Goal: Information Seeking & Learning: Learn about a topic

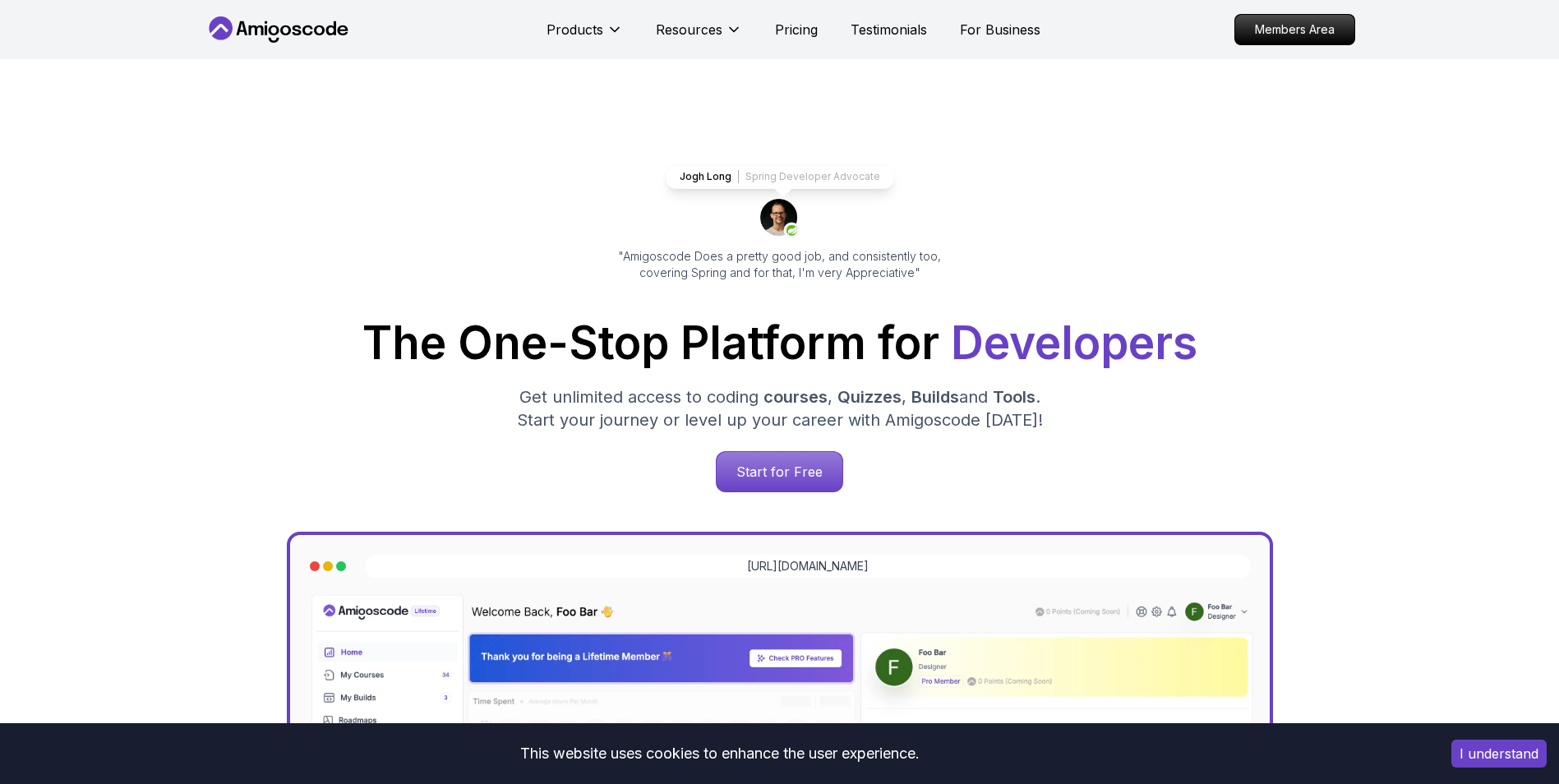
click at [1363, 288] on div "Jogh Long Spring Developer Advocate "Amigoscode Does a pretty good job, and con…" at bounding box center [779, 671] width 1559 height 1225
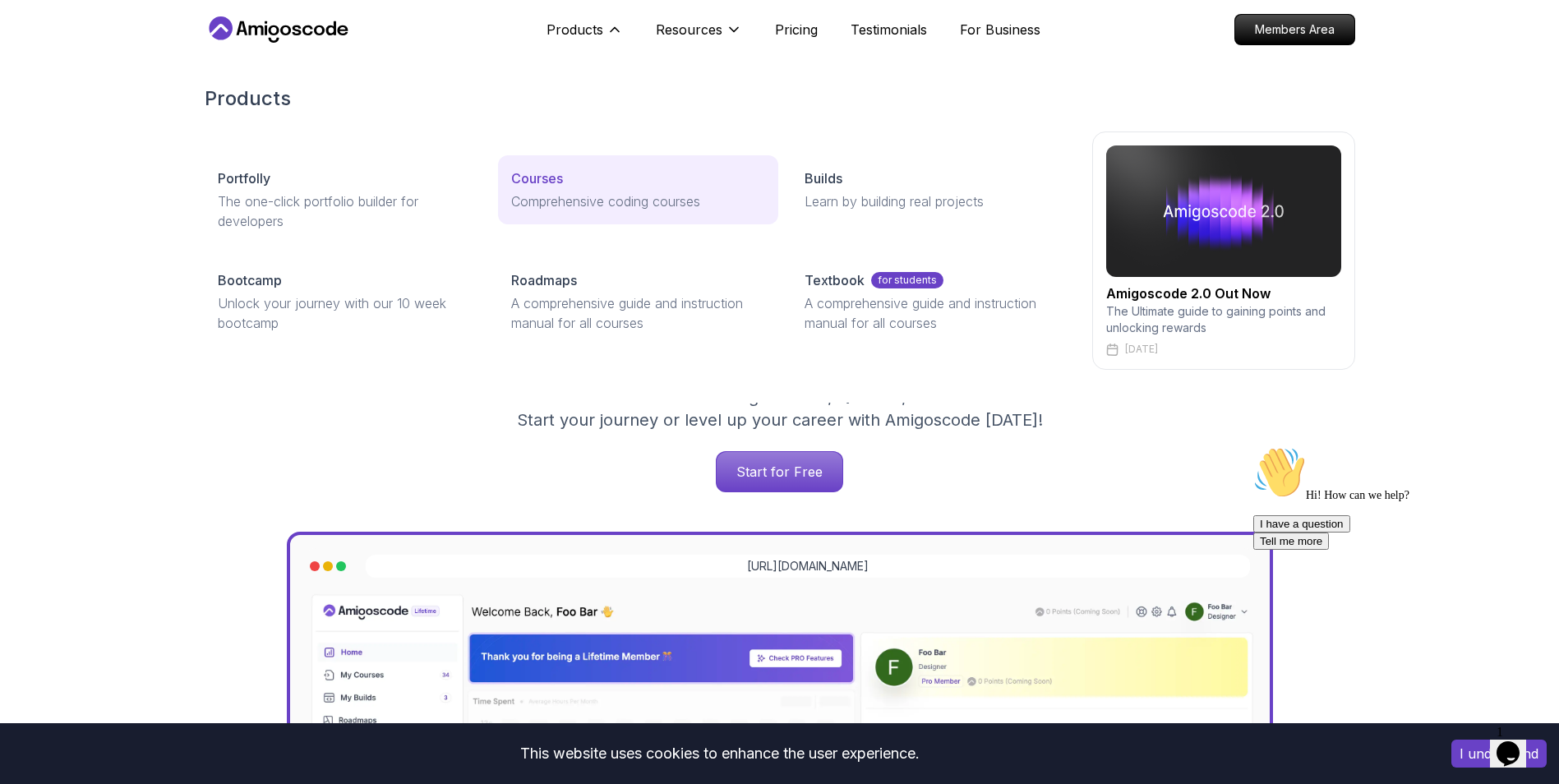
click at [554, 190] on link "Courses Comprehensive coding courses" at bounding box center [638, 189] width 280 height 69
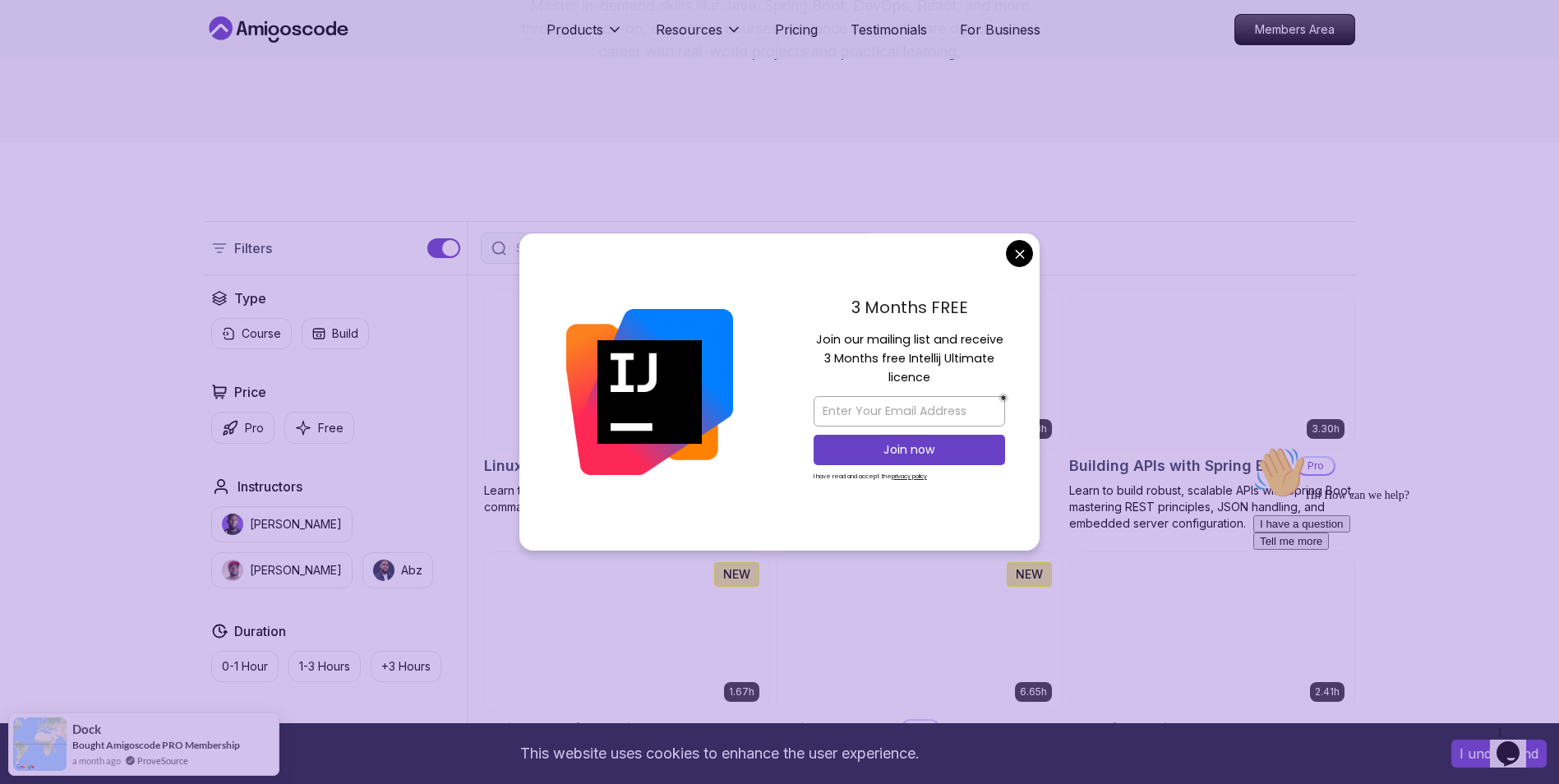
scroll to position [246, 0]
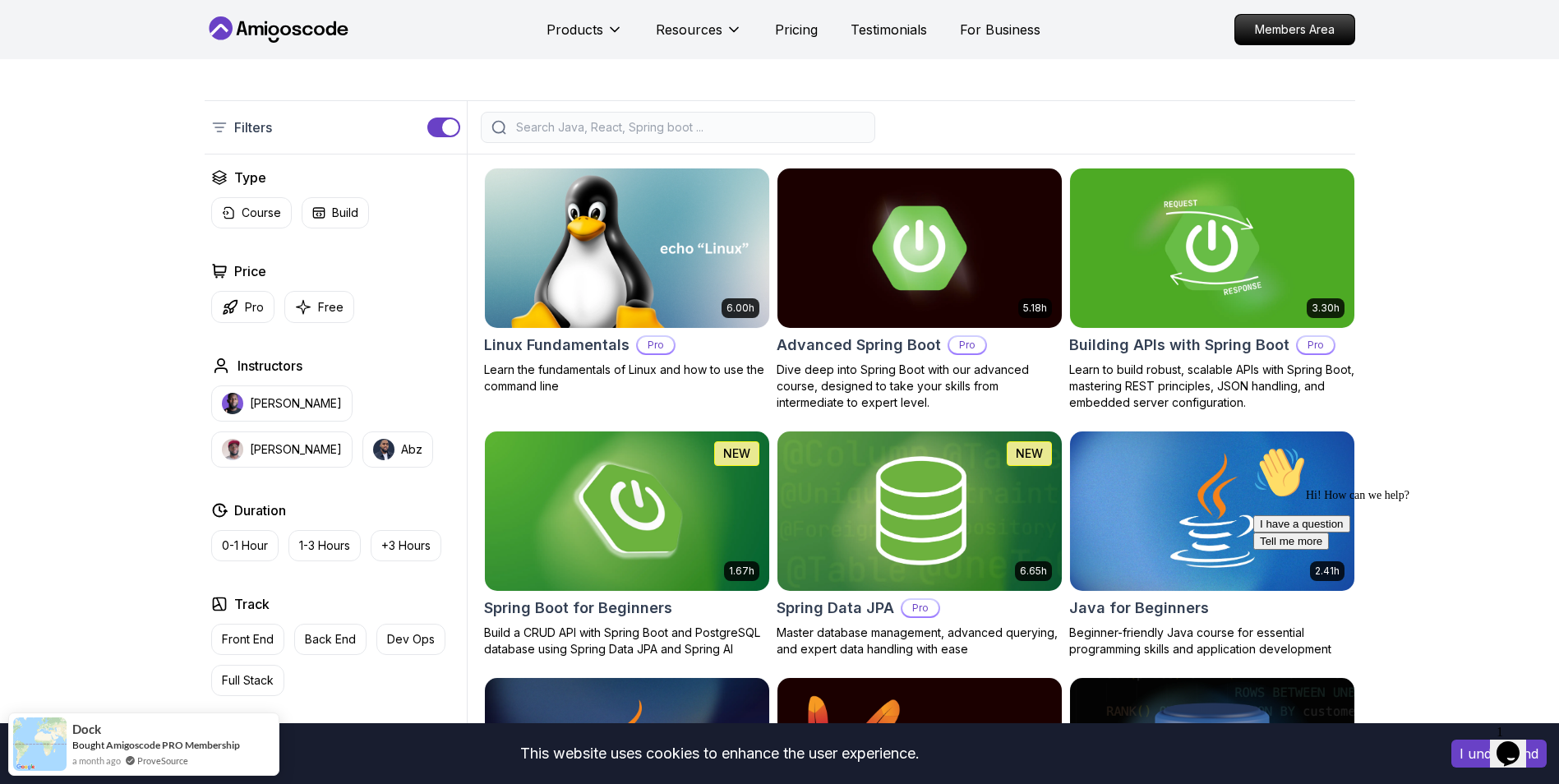
scroll to position [329, 0]
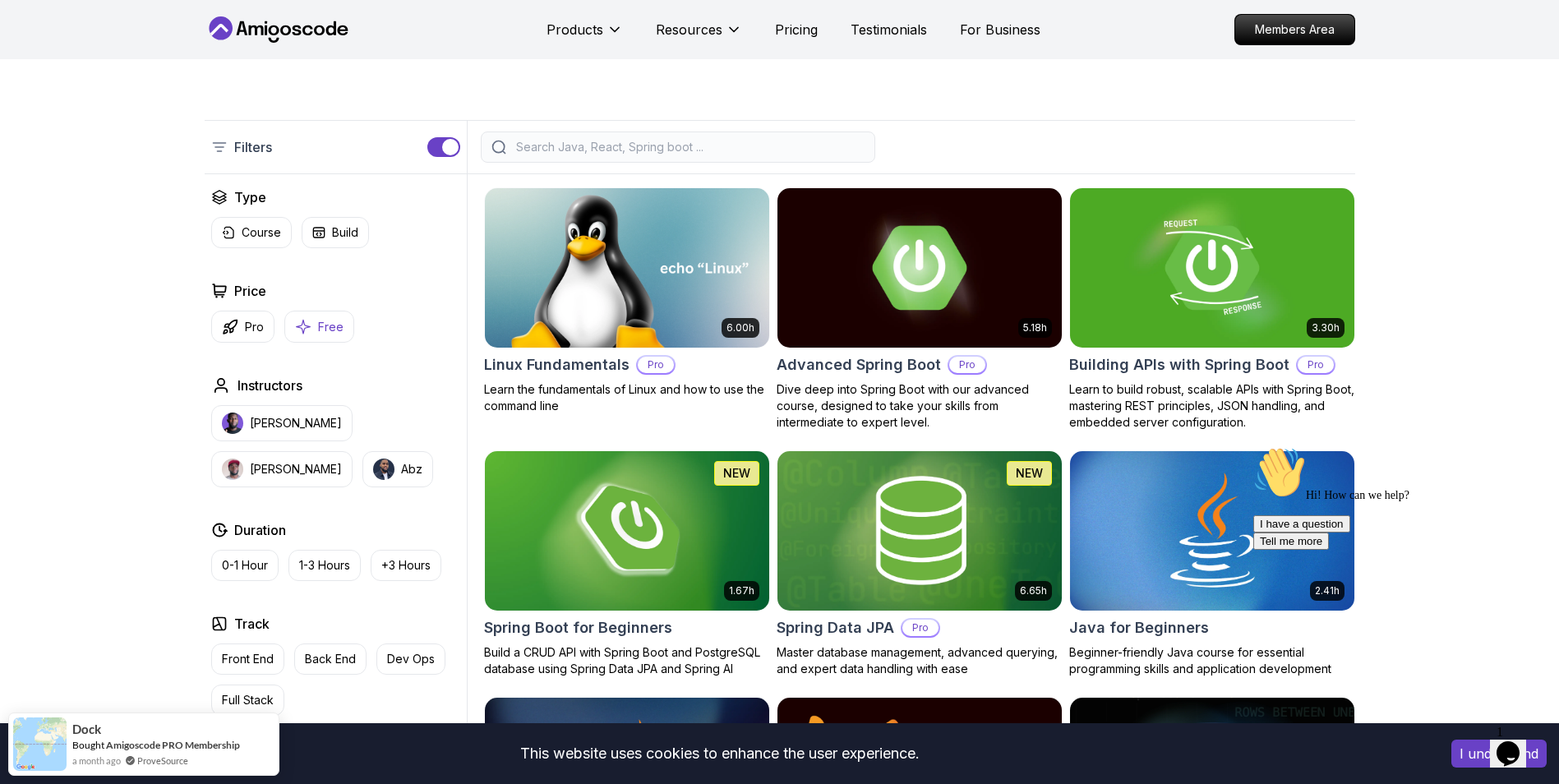
click at [324, 321] on p "Free" at bounding box center [331, 327] width 26 height 17
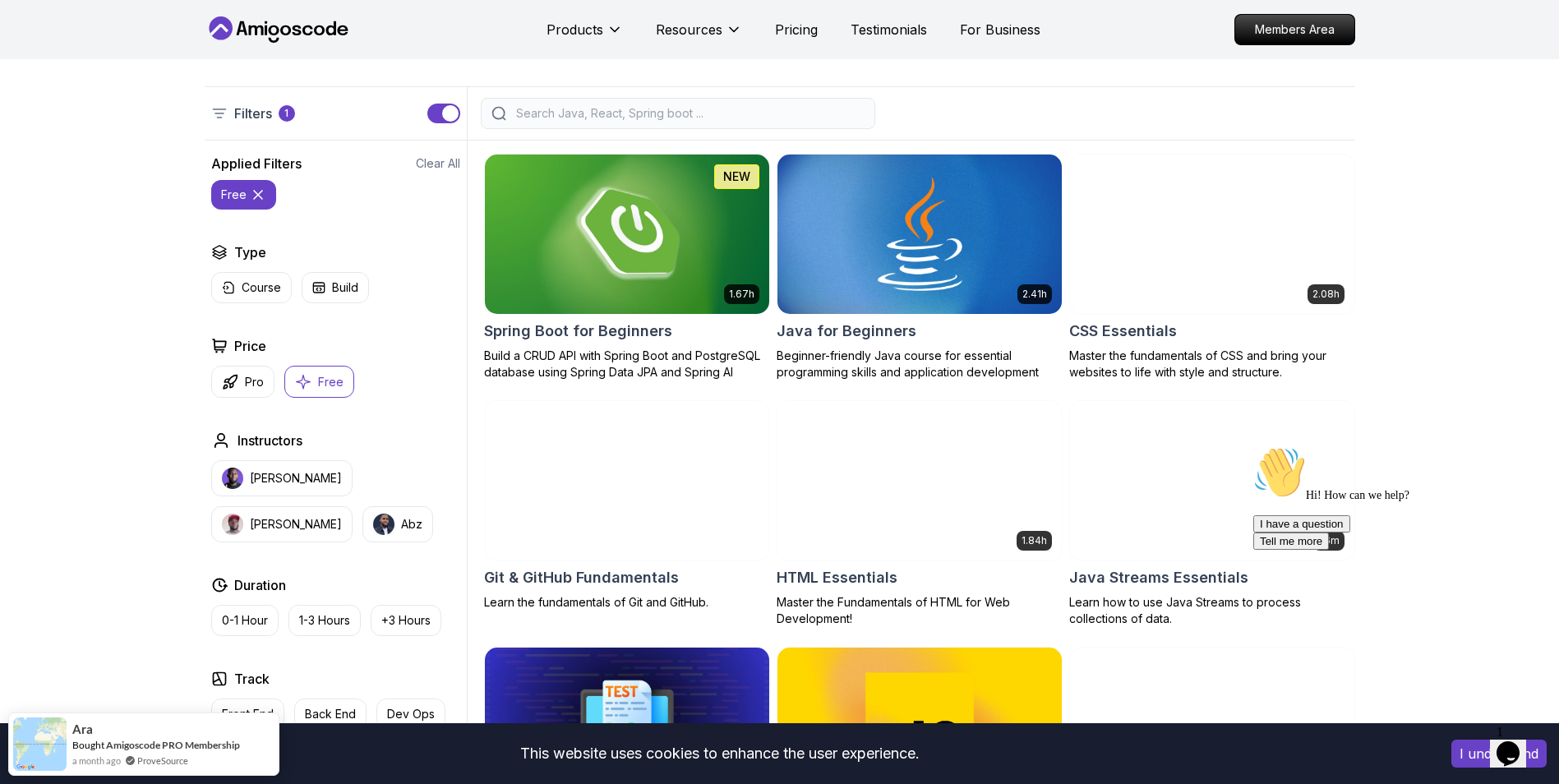
scroll to position [329, 0]
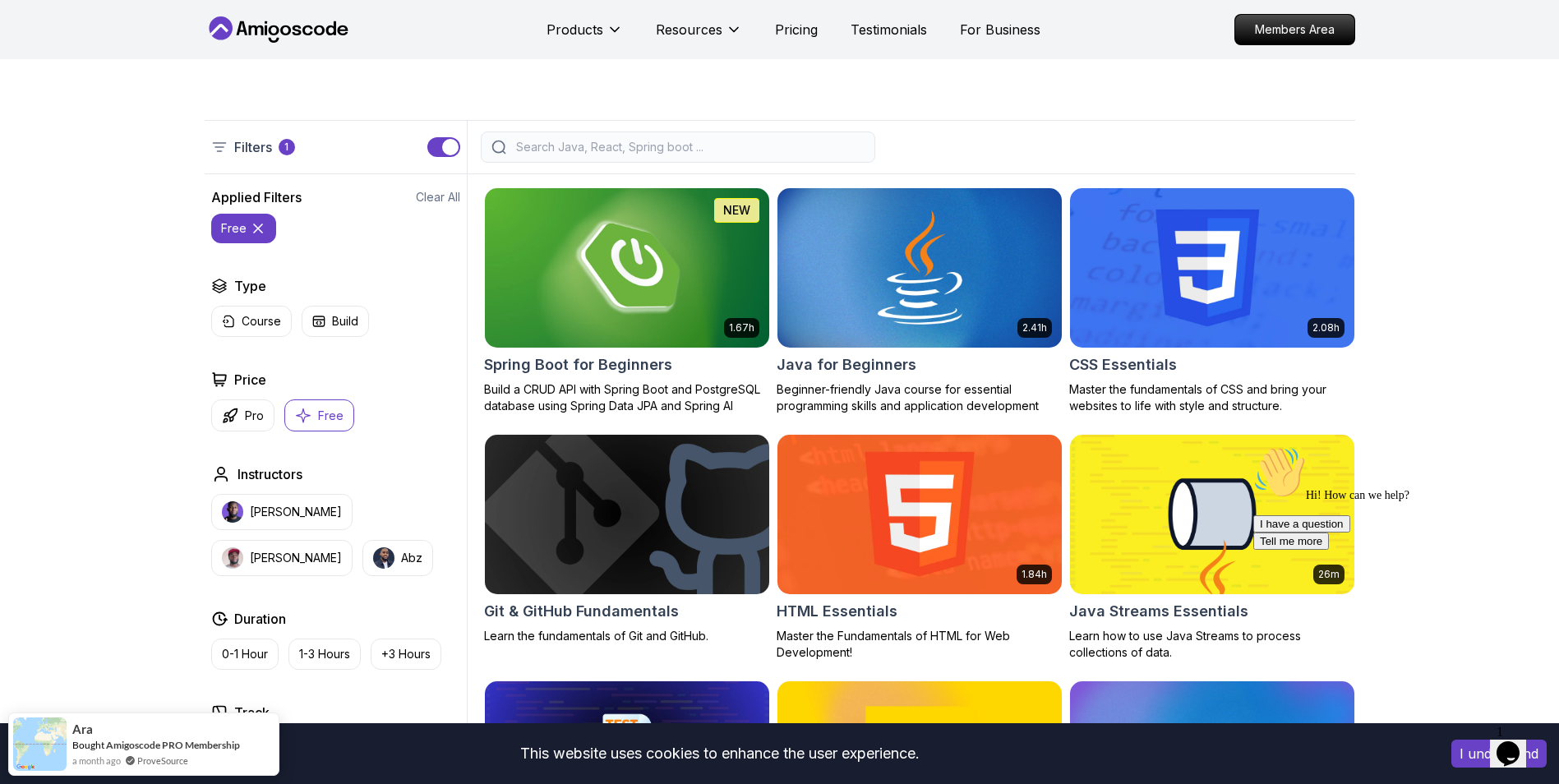
click at [806, 158] on div at bounding box center [678, 148] width 395 height 31
click at [804, 149] on input "search" at bounding box center [689, 148] width 351 height 17
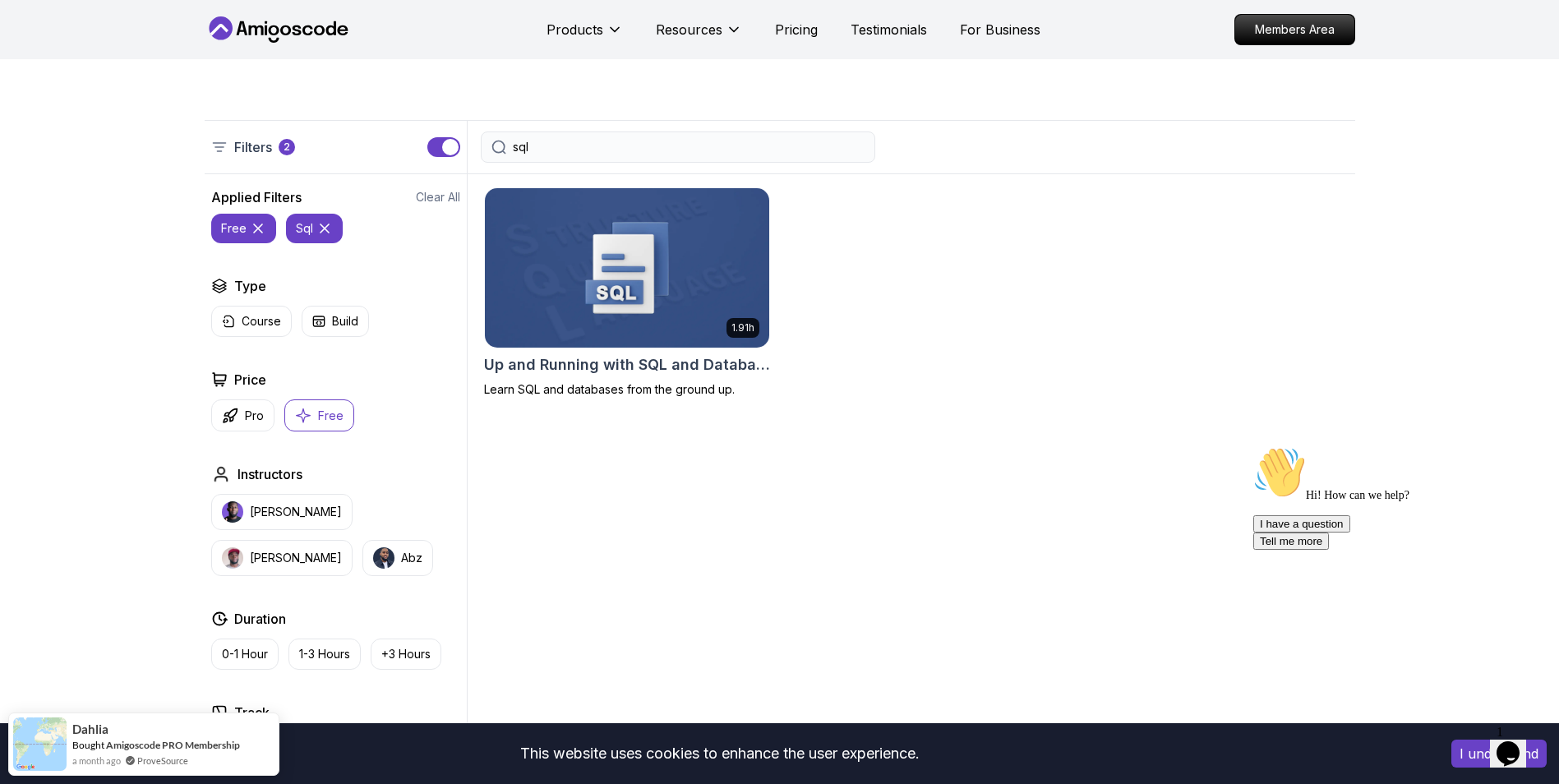
type input "sql"
click at [647, 276] on img at bounding box center [627, 267] width 298 height 167
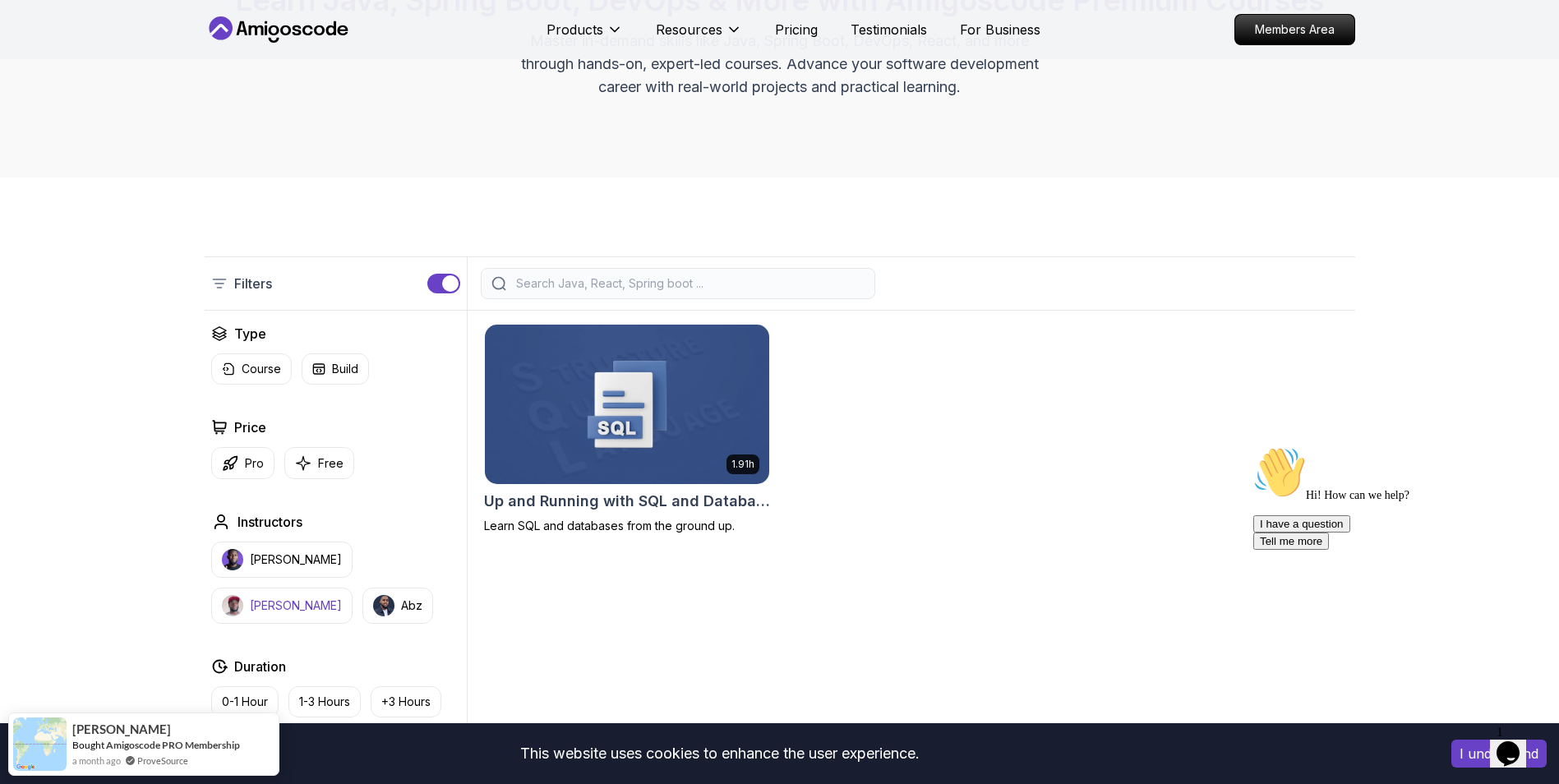
scroll to position [329, 0]
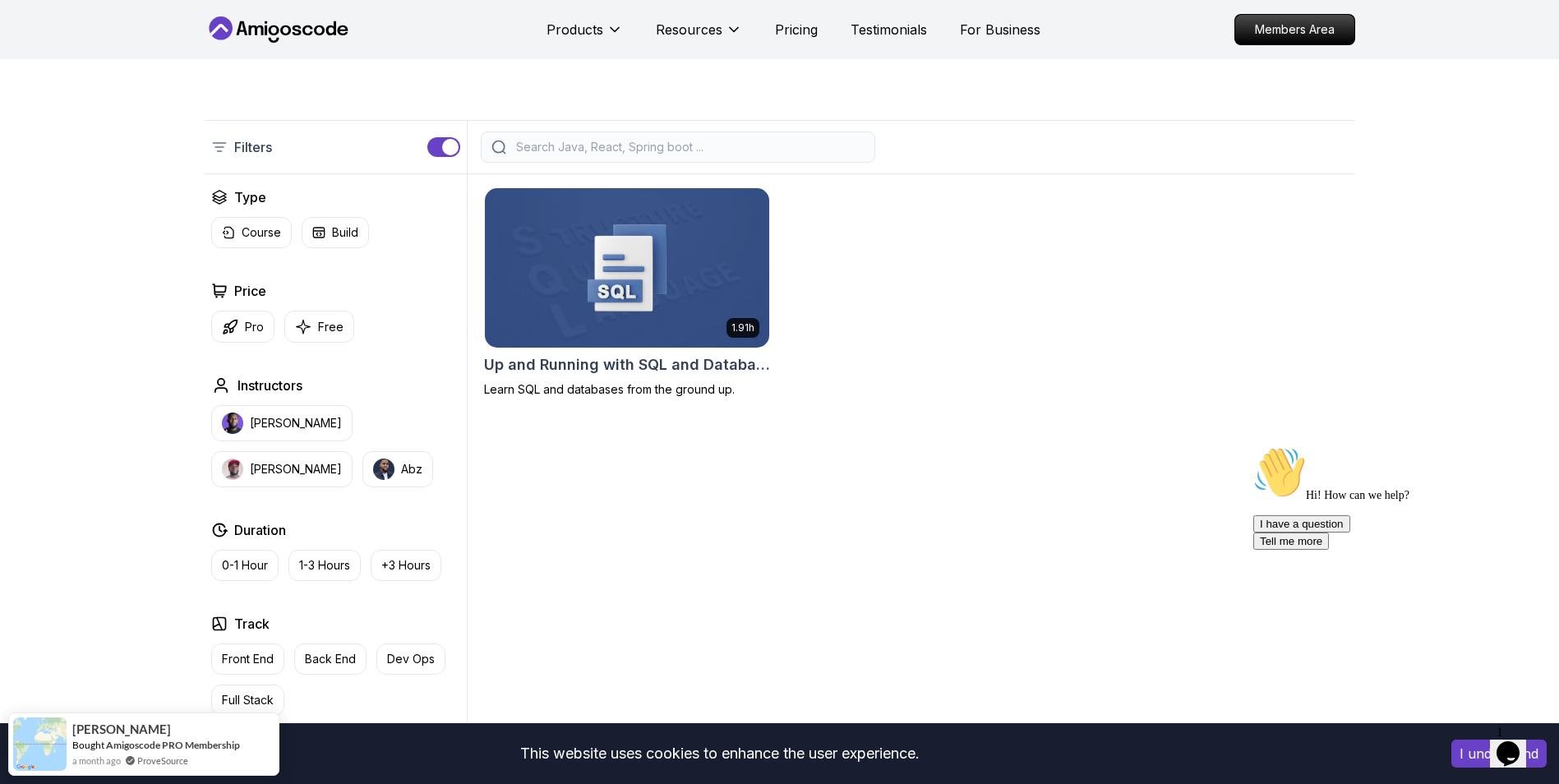
click at [645, 137] on div at bounding box center [678, 148] width 395 height 31
click at [646, 148] on input "search" at bounding box center [689, 148] width 351 height 17
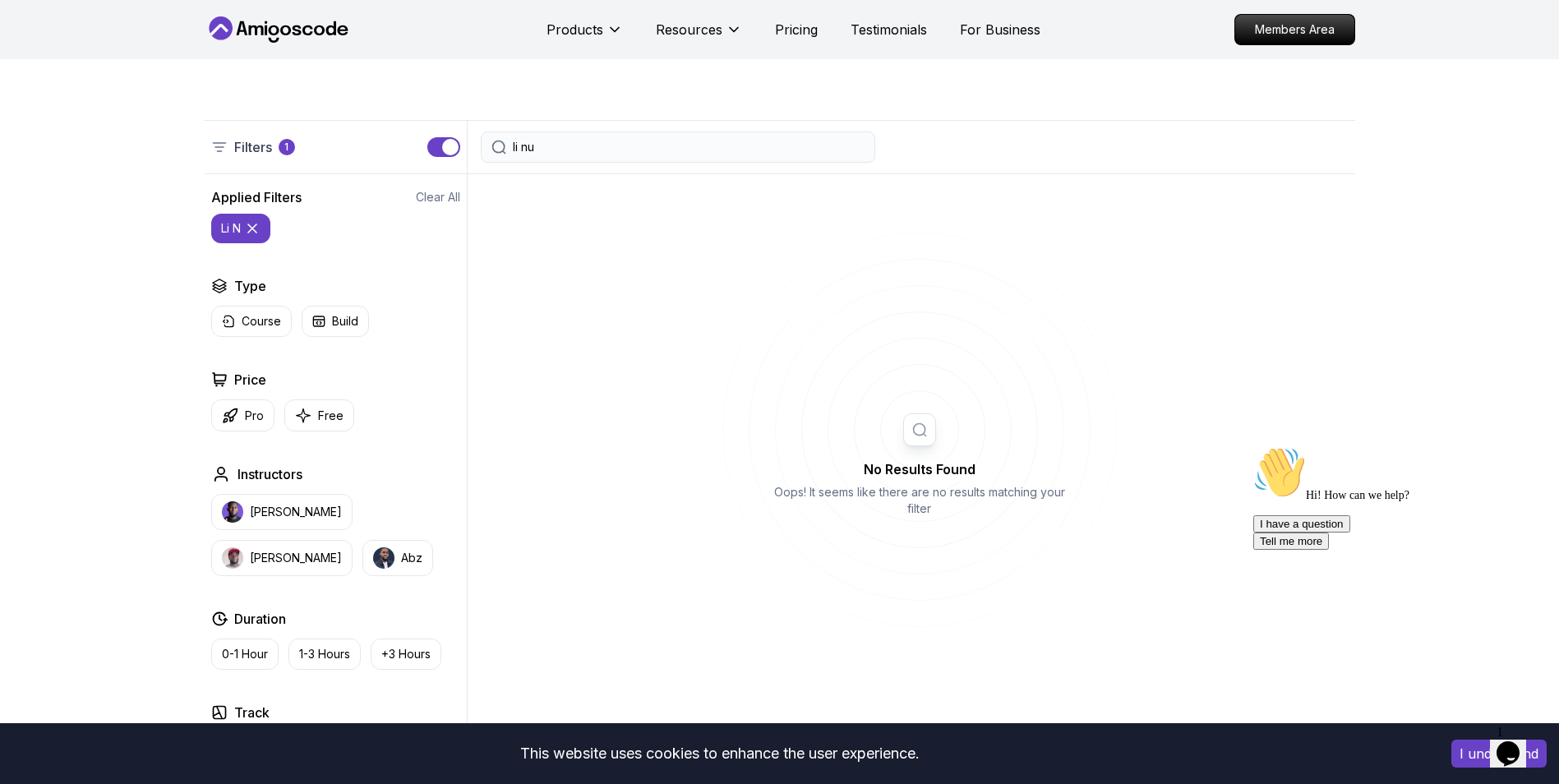
type input "li nux"
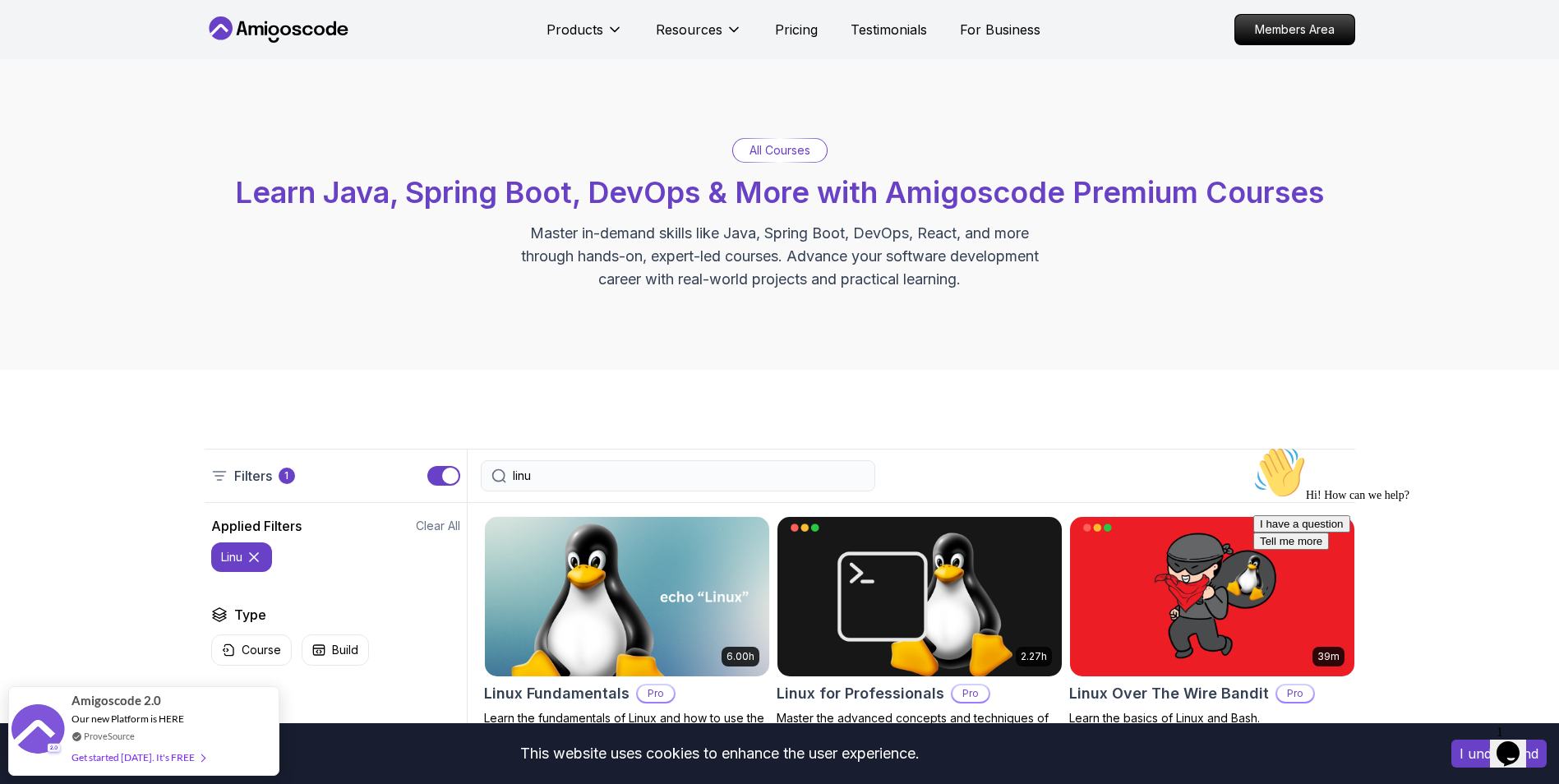
type input "linu"
